Goal: Task Accomplishment & Management: Manage account settings

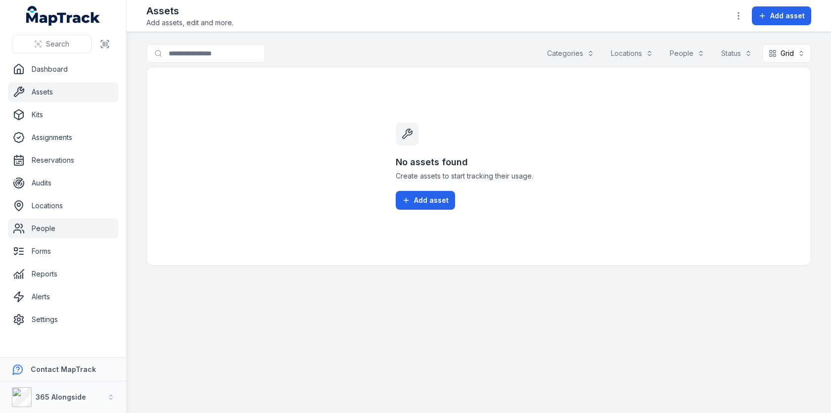
click at [80, 221] on link "People" at bounding box center [63, 229] width 110 height 20
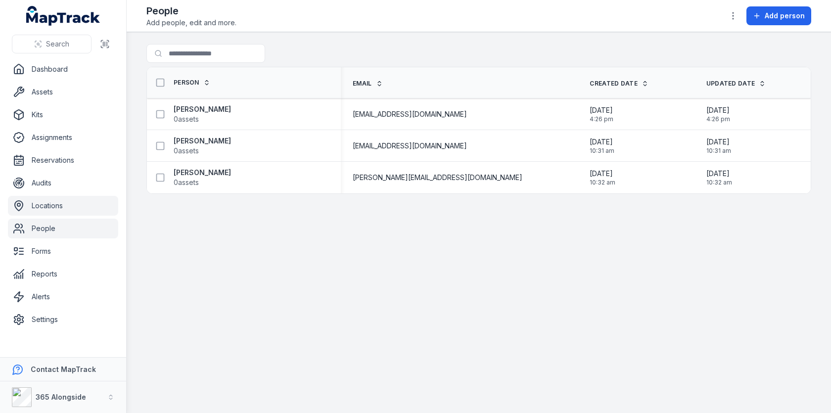
click at [72, 209] on link "Locations" at bounding box center [63, 206] width 110 height 20
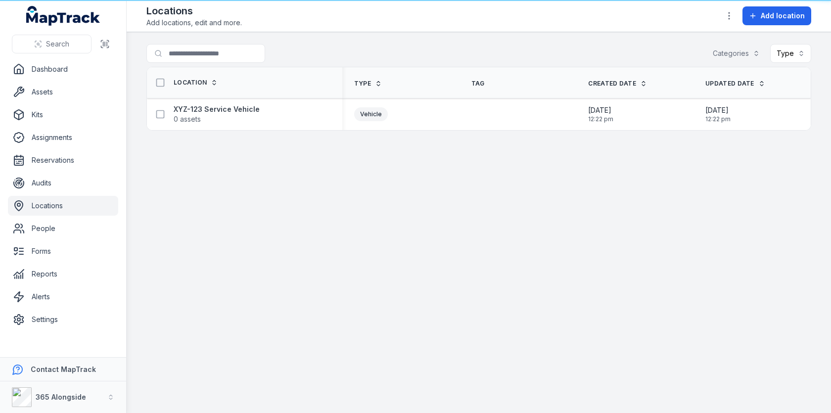
click at [350, 201] on main "Search for locations Categories Type Location Type Tag Created Date Updated Dat…" at bounding box center [479, 222] width 704 height 381
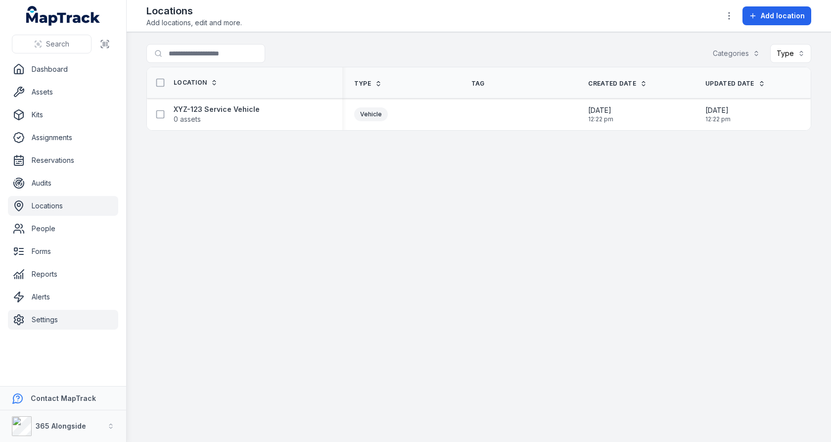
click at [67, 325] on link "Settings" at bounding box center [63, 320] width 110 height 20
click at [284, 253] on main "Search for locations Categories Type Location Type Tag Created Date Updated Dat…" at bounding box center [479, 237] width 704 height 410
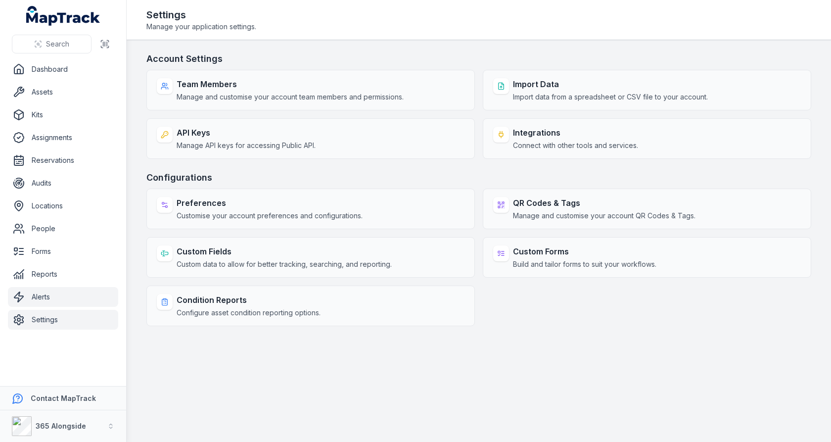
click at [61, 292] on link "Alerts" at bounding box center [63, 297] width 110 height 20
click at [434, 343] on main "Account Settings Team Members Manage and customise your account team members an…" at bounding box center [479, 241] width 704 height 402
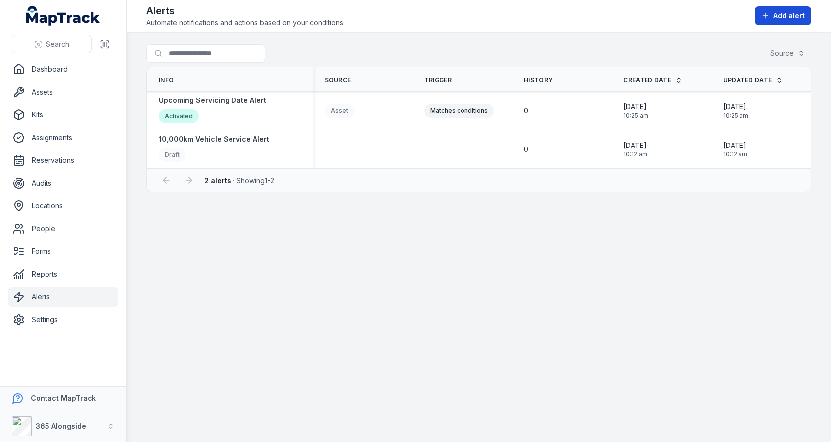
click at [770, 23] on button "Add alert" at bounding box center [783, 15] width 56 height 19
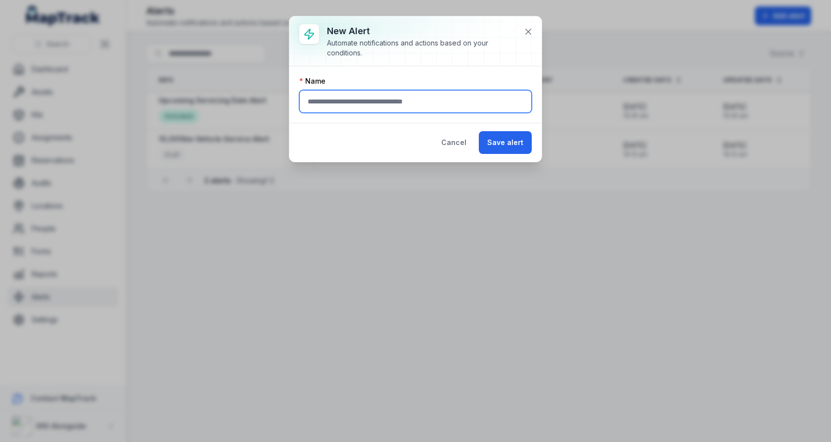
click at [451, 92] on input "text" at bounding box center [415, 101] width 233 height 23
type input "**********"
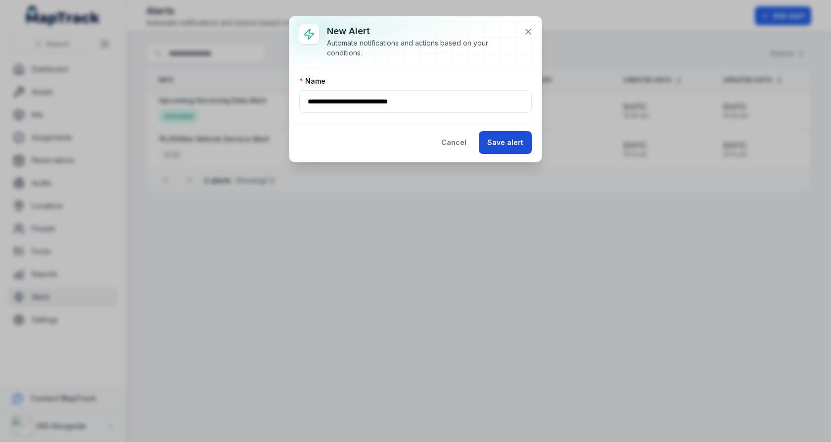
click at [509, 140] on button "Save alert" at bounding box center [505, 142] width 53 height 23
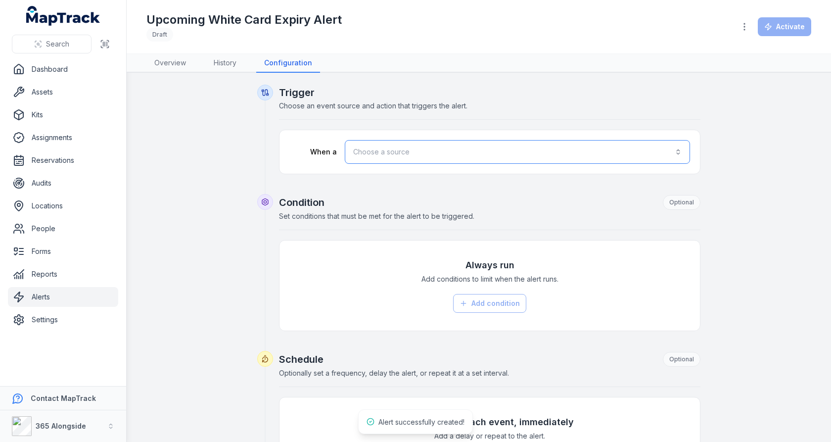
click at [392, 160] on button "Choose a source" at bounding box center [517, 152] width 345 height 24
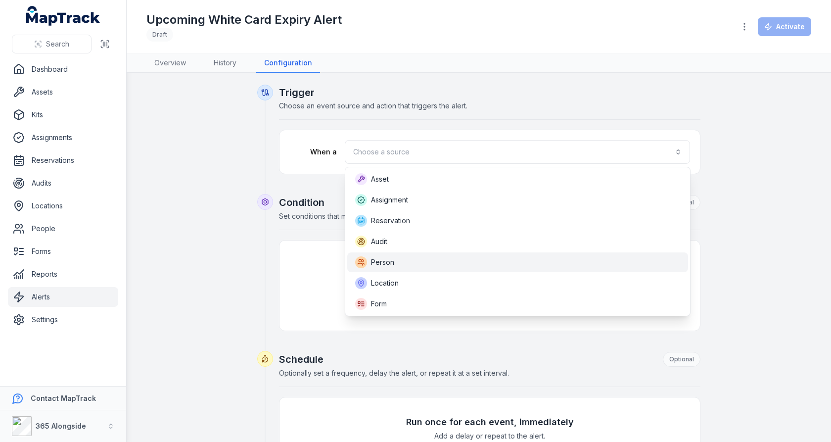
click at [402, 267] on div "Person" at bounding box center [517, 262] width 325 height 12
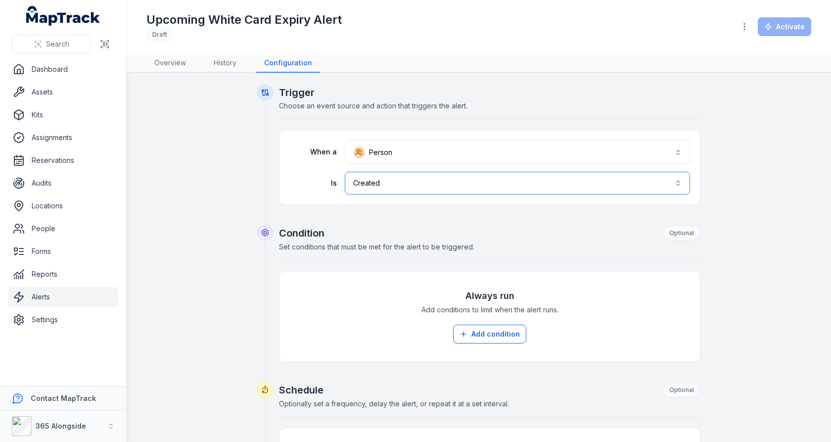
click at [423, 192] on button "Created ******" at bounding box center [517, 183] width 345 height 23
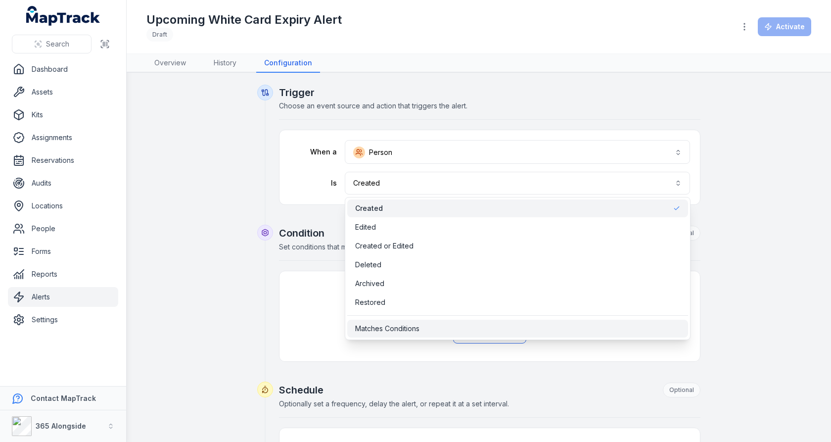
click at [413, 321] on div "Matches Conditions" at bounding box center [517, 329] width 341 height 18
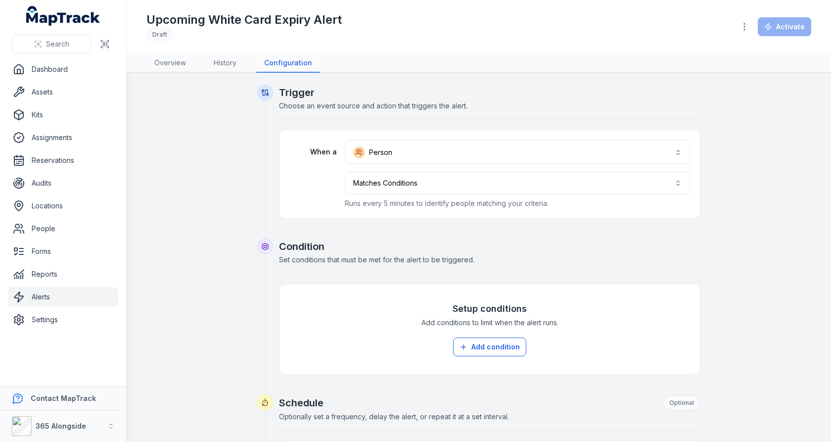
click at [434, 248] on h2 "Condition" at bounding box center [490, 246] width 422 height 14
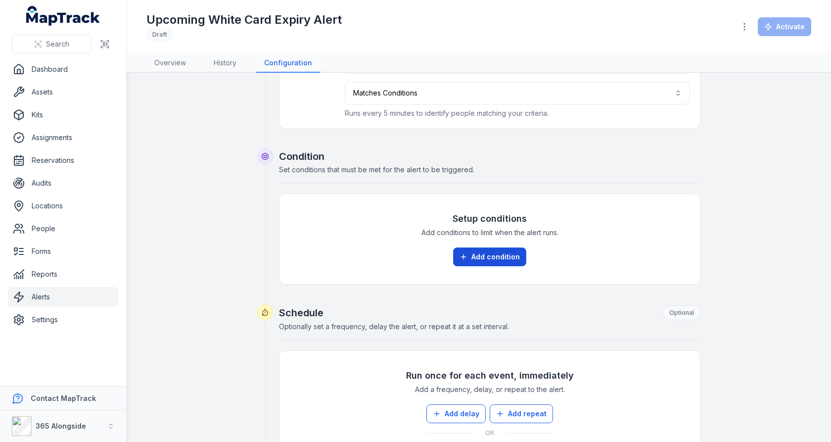
click at [479, 247] on button "Add condition" at bounding box center [489, 256] width 73 height 19
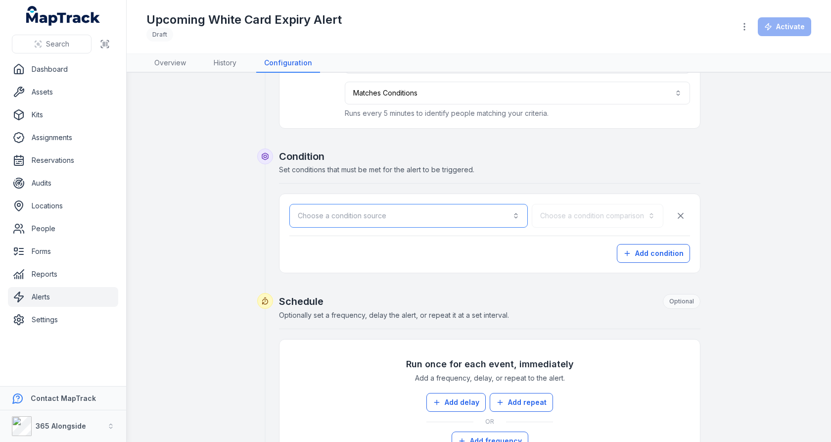
click at [416, 221] on button "Choose a condition source" at bounding box center [408, 216] width 238 height 24
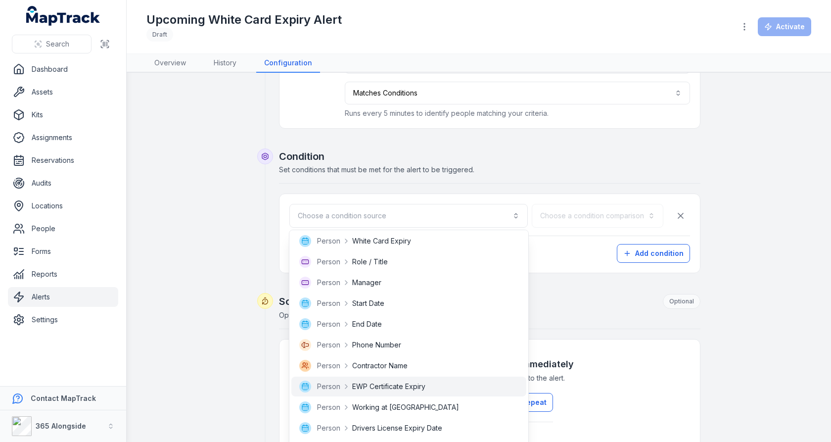
scroll to position [104, 0]
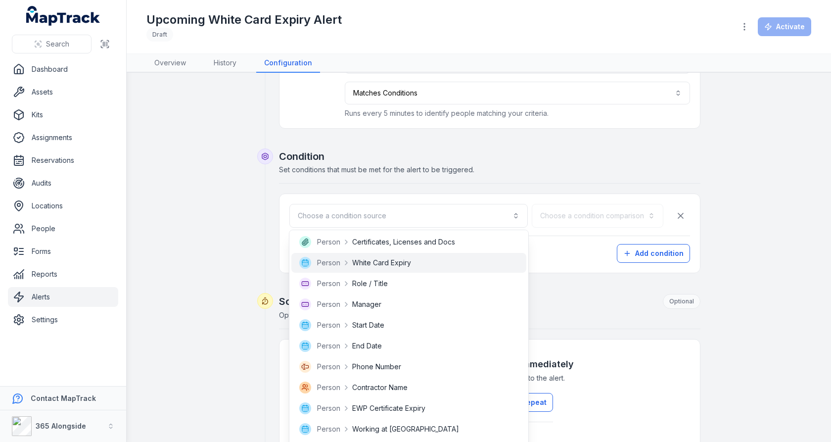
click at [394, 256] on div "Person White Card Expiry" at bounding box center [408, 263] width 235 height 20
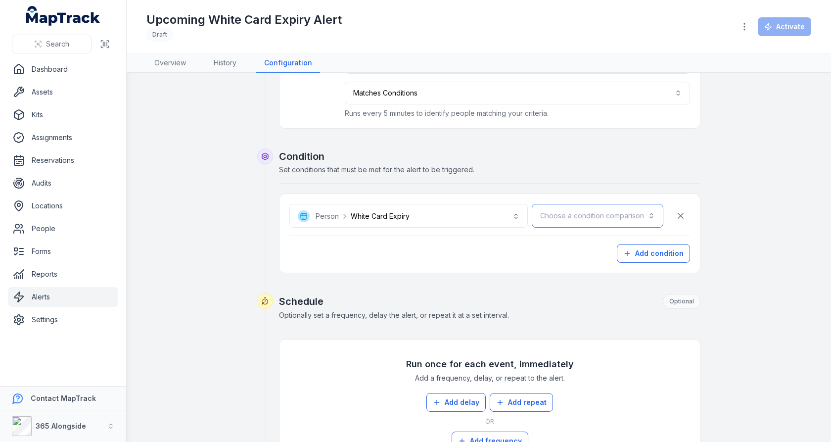
click at [582, 206] on button "Choose a condition comparison" at bounding box center [598, 216] width 132 height 24
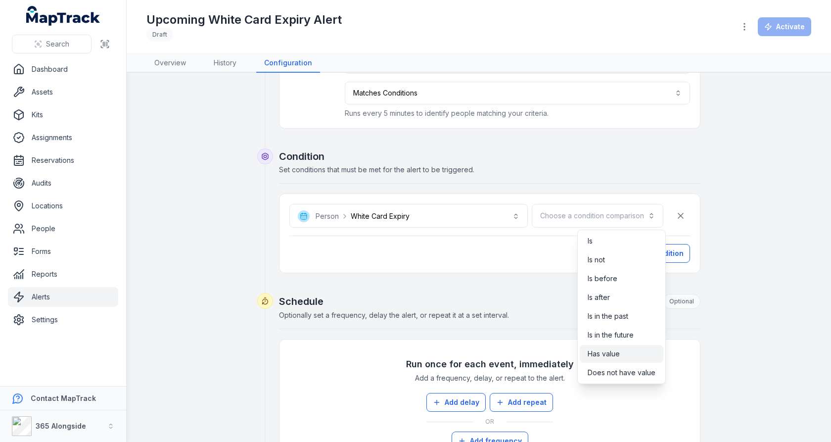
click at [635, 353] on div "Has value" at bounding box center [622, 354] width 68 height 10
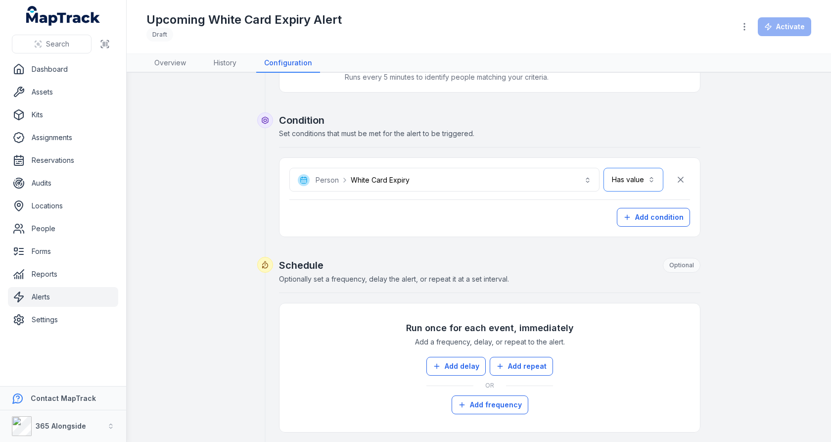
scroll to position [165, 0]
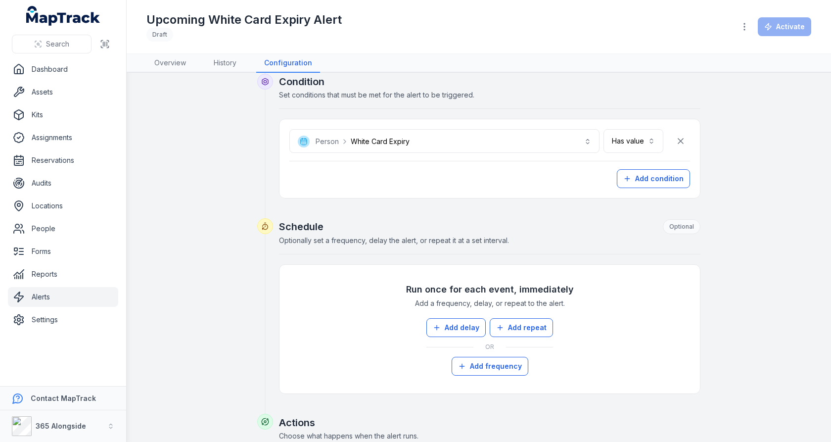
click at [455, 308] on div "Run once for each event, immediately Add a frequency, delay, or repeat to the a…" at bounding box center [489, 329] width 401 height 109
click at [455, 318] on button "Add delay" at bounding box center [455, 327] width 59 height 19
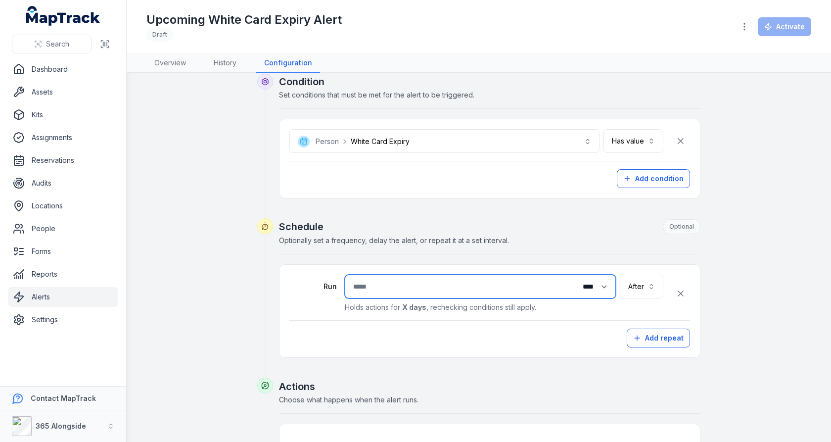
click at [422, 287] on input "number" at bounding box center [480, 287] width 271 height 24
type input "*"
type input "**"
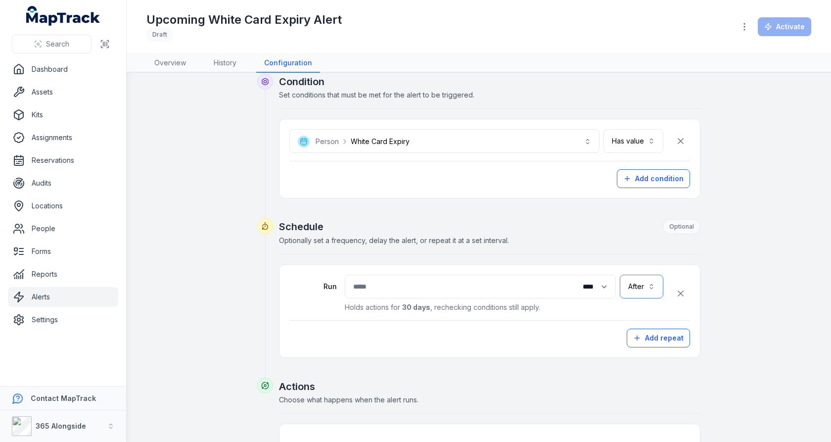
click at [640, 278] on button "After *****" at bounding box center [642, 287] width 44 height 24
click at [635, 321] on div "Before" at bounding box center [642, 329] width 38 height 18
click at [638, 290] on button "**********" at bounding box center [612, 287] width 102 height 24
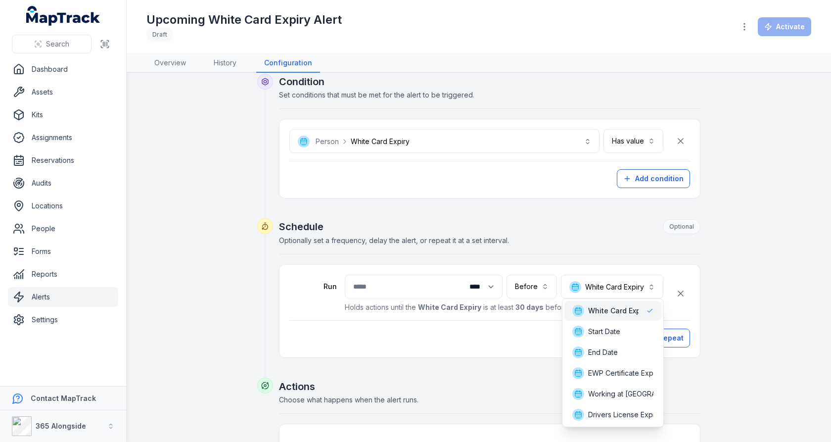
click at [608, 223] on div "**********" at bounding box center [490, 288] width 422 height 139
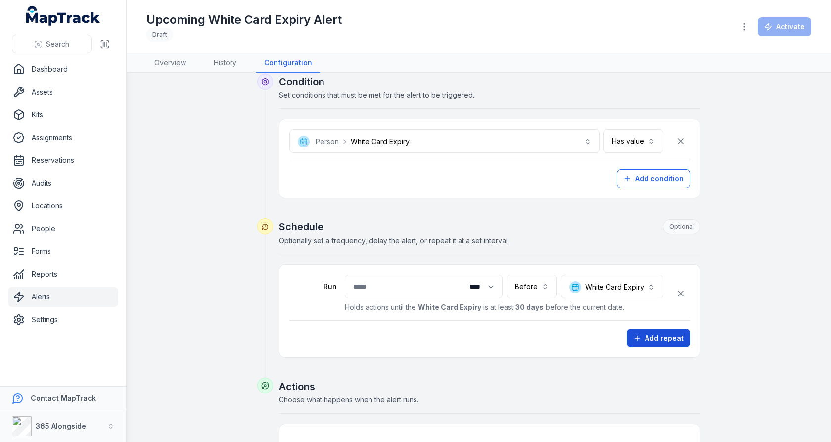
click at [641, 334] on icon "button" at bounding box center [637, 338] width 8 height 8
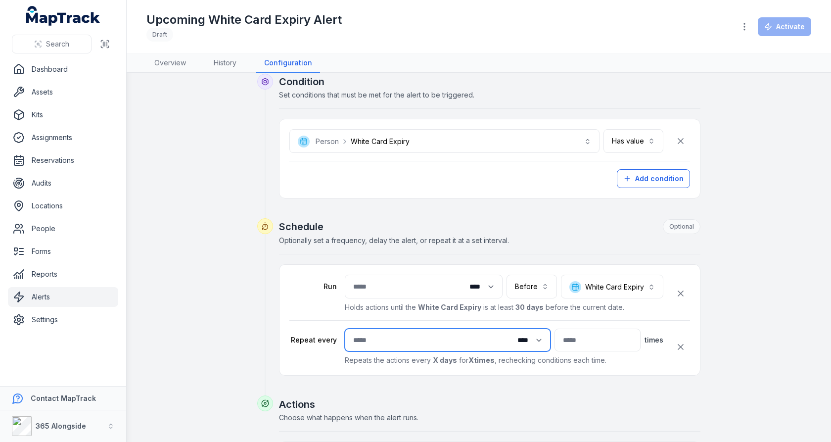
click at [428, 337] on input "number" at bounding box center [448, 339] width 206 height 23
type input "*"
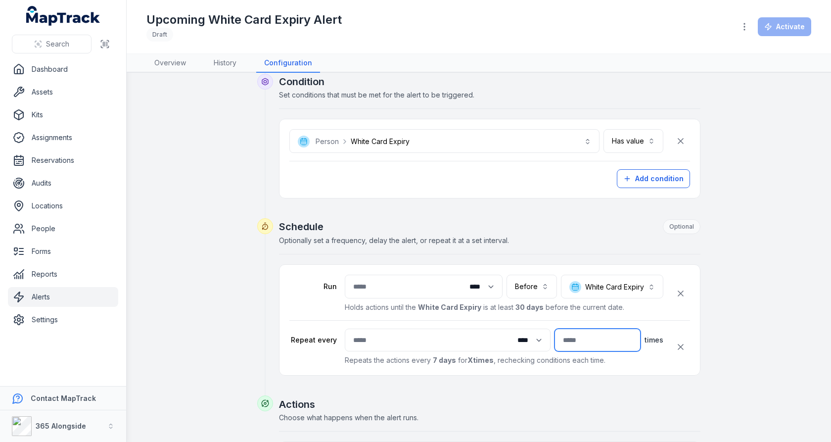
click at [597, 336] on input "number" at bounding box center [598, 339] width 86 height 23
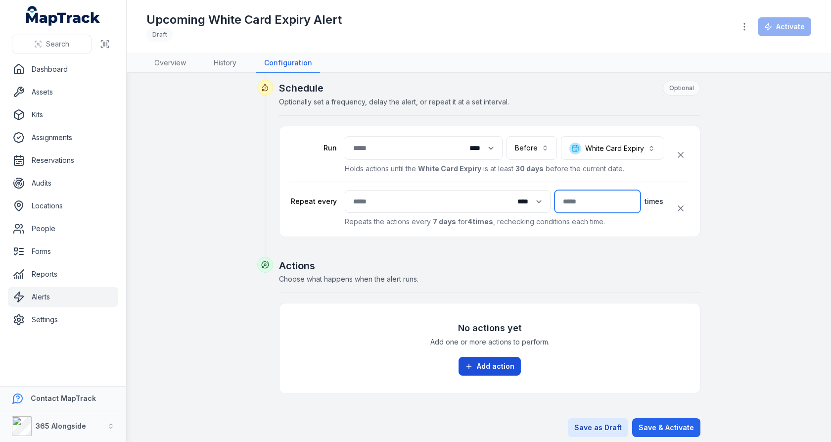
type input "*"
click at [490, 357] on button "Add action" at bounding box center [490, 366] width 62 height 19
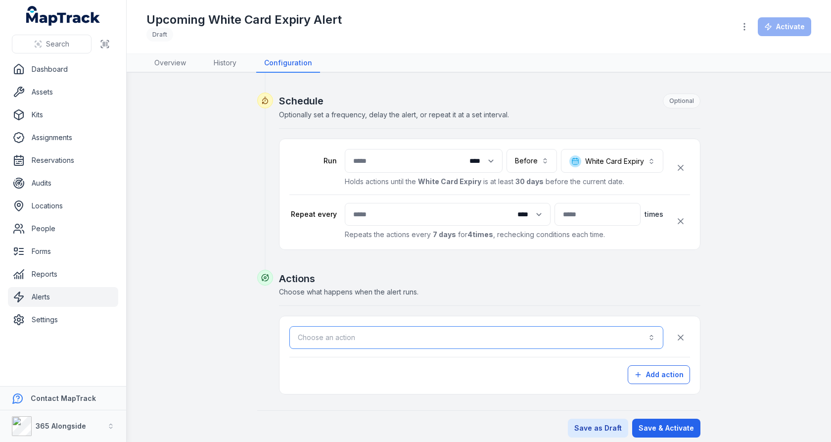
click at [459, 326] on button "Choose an action" at bounding box center [476, 337] width 374 height 23
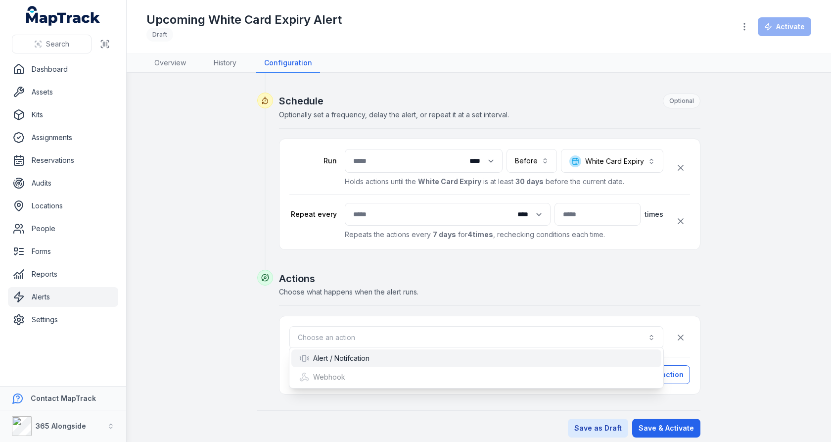
click at [396, 354] on div "Alert / Notifcation" at bounding box center [476, 358] width 354 height 10
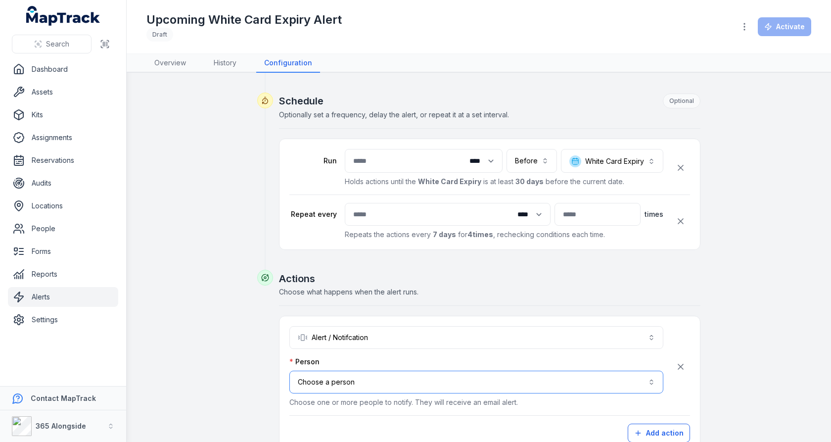
click at [394, 371] on button "Choose a person" at bounding box center [476, 382] width 374 height 23
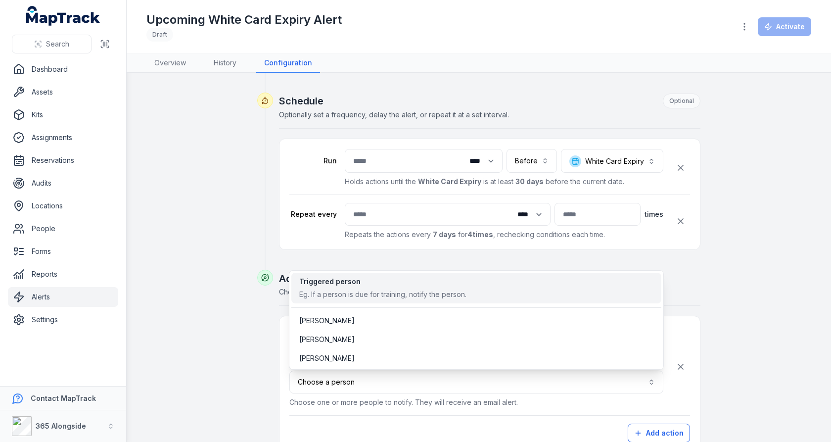
click at [401, 293] on div "Eg. If a person is due for training, notify the person." at bounding box center [382, 294] width 167 height 10
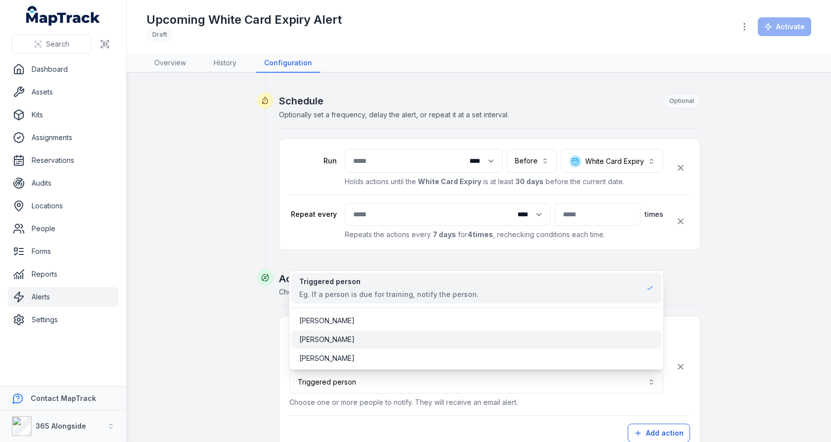
click at [394, 337] on div "Nadja Hvass" at bounding box center [476, 339] width 354 height 10
click at [763, 328] on div "**********" at bounding box center [478, 145] width 665 height 702
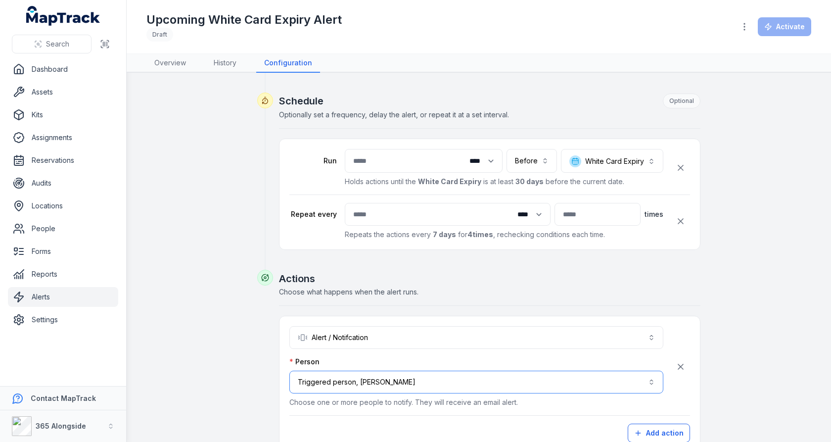
scroll to position [348, 0]
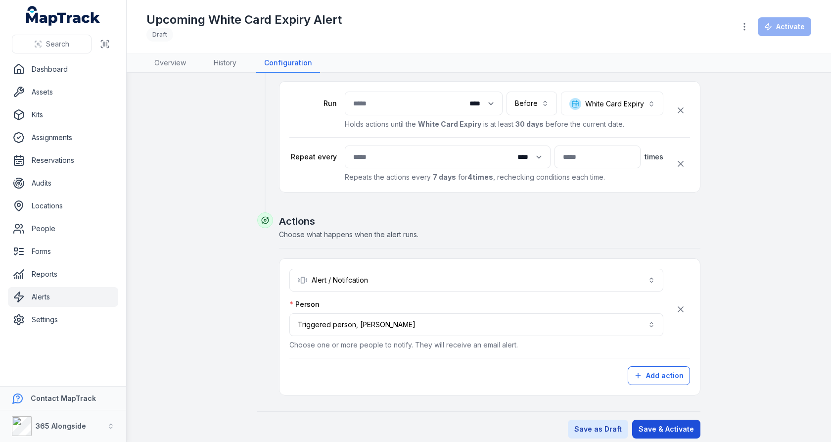
click at [674, 413] on button "Save & Activate" at bounding box center [666, 429] width 68 height 19
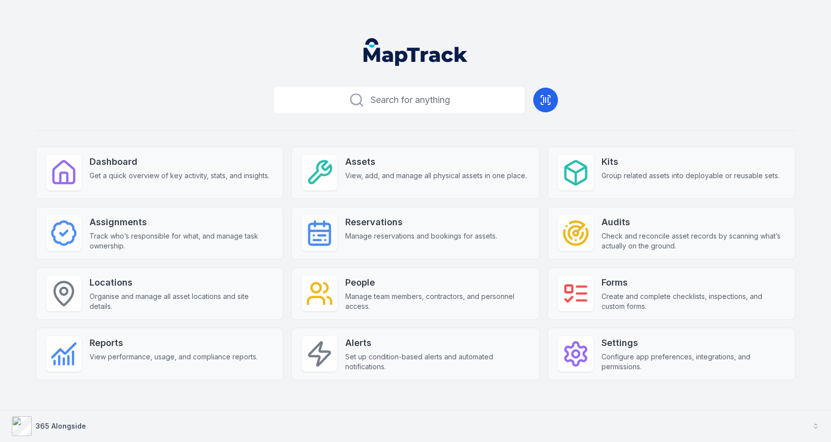
click at [161, 424] on button "365 Alongside" at bounding box center [415, 426] width 831 height 32
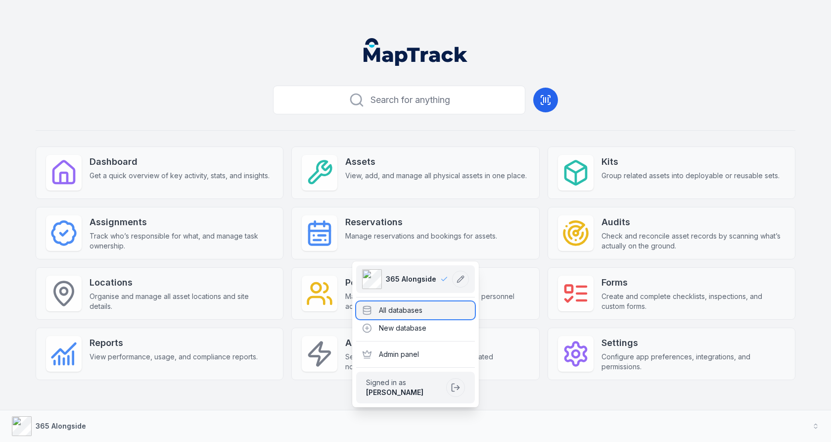
click at [378, 306] on div "All databases" at bounding box center [415, 310] width 119 height 18
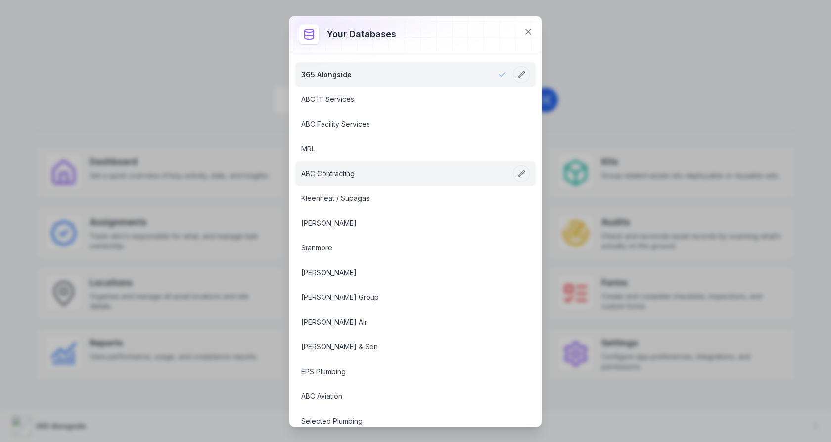
click at [349, 171] on link "ABC Contracting" at bounding box center [403, 174] width 205 height 10
click at [222, 112] on div "Your databases 365 Alongside ABC IT Services ABC Facility Services MRL ABC Cont…" at bounding box center [415, 221] width 831 height 442
